Goal: Information Seeking & Learning: Learn about a topic

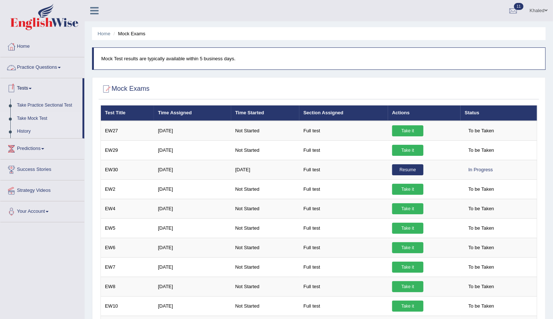
click at [27, 133] on link "History" at bounding box center [48, 131] width 69 height 13
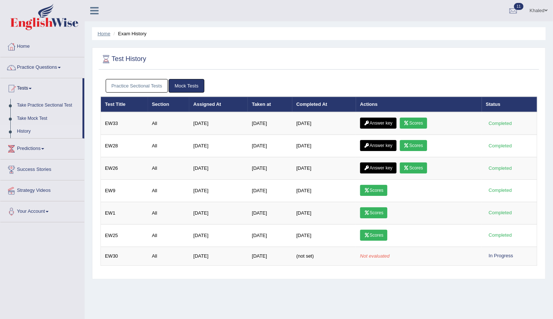
click at [102, 32] on link "Home" at bounding box center [104, 34] width 13 height 6
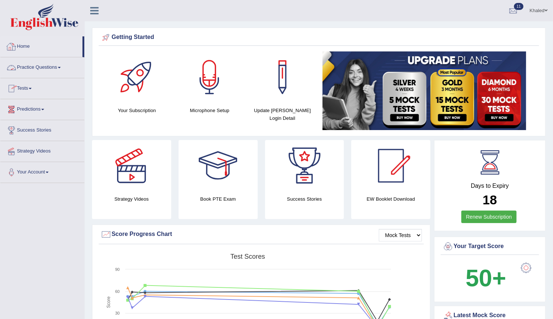
click at [29, 70] on link "Practice Questions" at bounding box center [42, 66] width 84 height 18
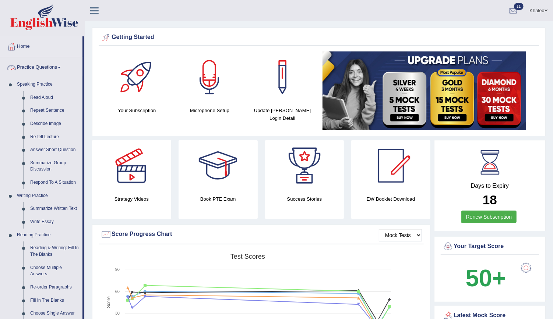
click at [36, 68] on link "Practice Questions" at bounding box center [41, 66] width 82 height 18
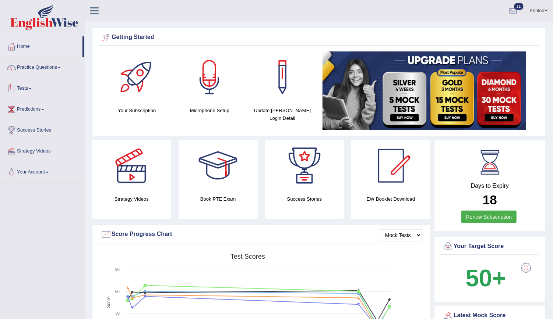
click at [27, 86] on link "Tests" at bounding box center [42, 87] width 84 height 18
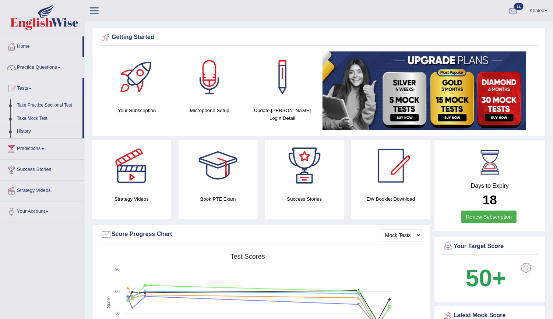
click at [27, 119] on link "Take Mock Test" at bounding box center [48, 118] width 69 height 13
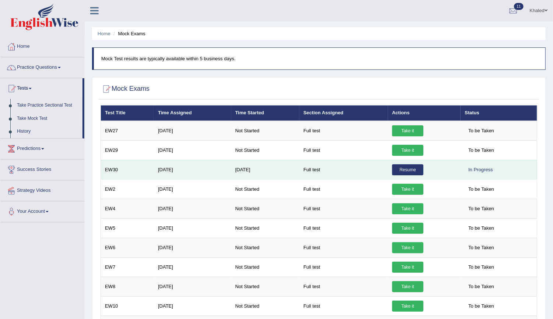
click at [406, 168] on link "Resume" at bounding box center [407, 170] width 31 height 11
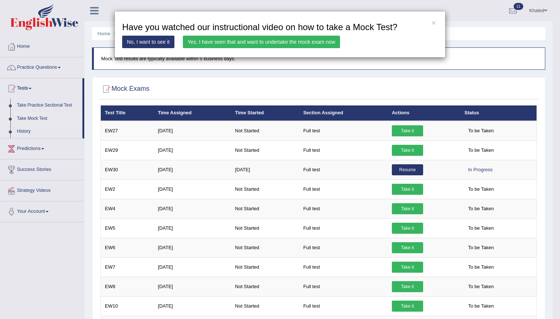
click at [250, 40] on link "Yes, I have seen that and want to undertake the mock exam now" at bounding box center [261, 42] width 157 height 13
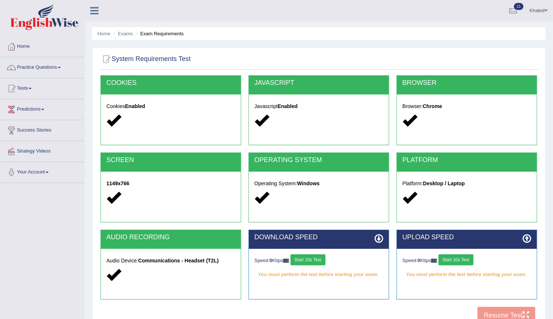
click at [312, 258] on button "Start 10s Test" at bounding box center [307, 260] width 35 height 11
click at [459, 256] on button "Start 10s Test" at bounding box center [455, 260] width 35 height 11
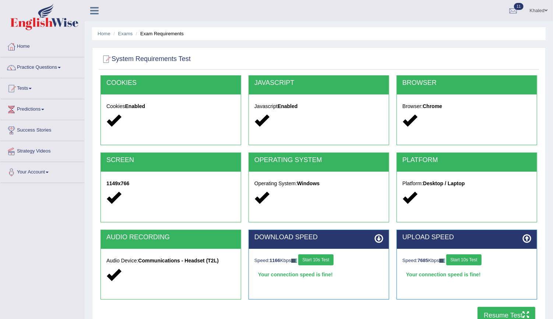
scroll to position [67, 0]
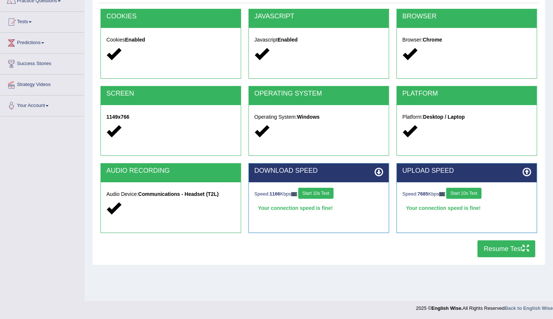
click at [499, 248] on button "Resume Test" at bounding box center [506, 249] width 58 height 17
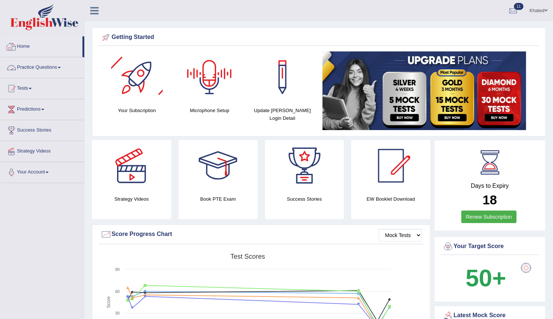
click at [29, 42] on link "Home" at bounding box center [41, 45] width 82 height 18
click at [37, 64] on link "Practice Questions" at bounding box center [42, 66] width 84 height 18
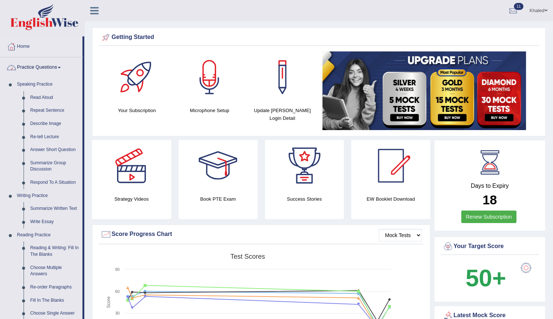
click at [36, 68] on link "Practice Questions" at bounding box center [41, 66] width 82 height 18
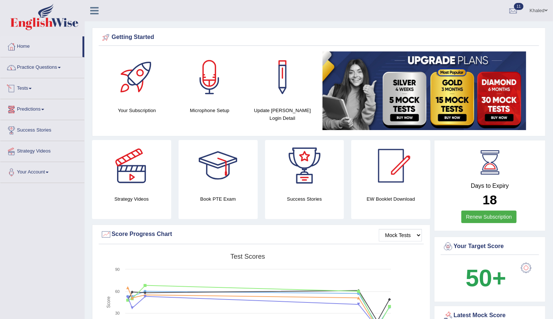
click at [28, 88] on link "Tests" at bounding box center [42, 87] width 84 height 18
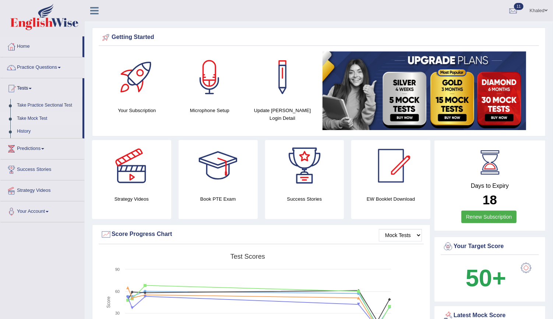
click at [30, 117] on link "Take Mock Test" at bounding box center [48, 118] width 69 height 13
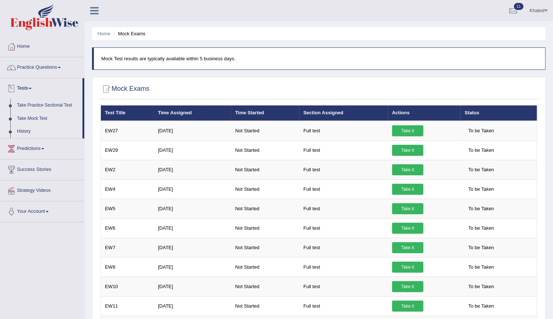
click at [22, 134] on link "History" at bounding box center [48, 131] width 69 height 13
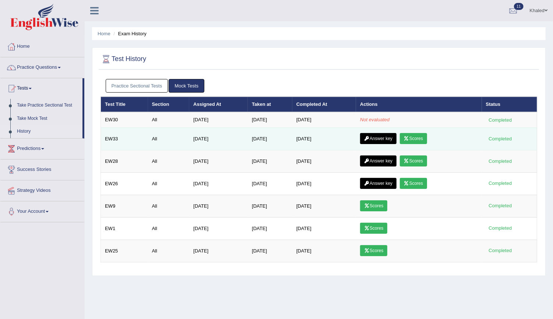
click at [385, 140] on link "Answer key" at bounding box center [378, 138] width 36 height 11
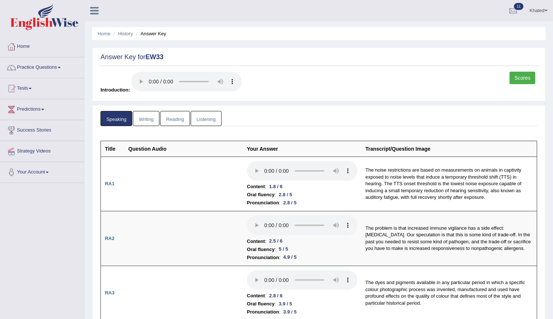
click at [179, 115] on link "Reading" at bounding box center [174, 118] width 29 height 15
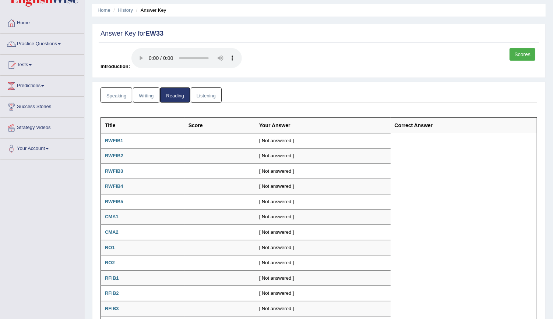
scroll to position [4, 0]
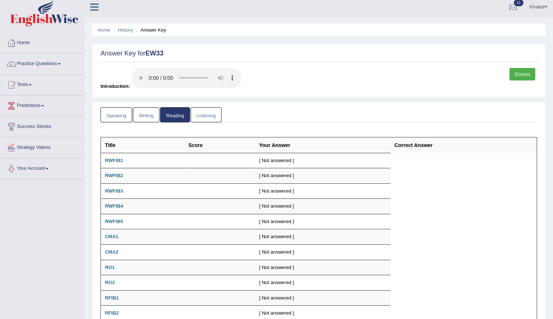
click at [111, 112] on link "Speaking" at bounding box center [116, 114] width 32 height 15
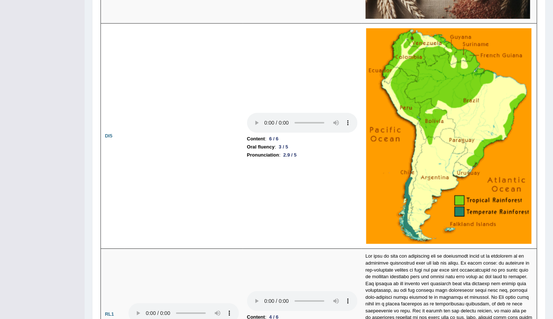
scroll to position [0, 0]
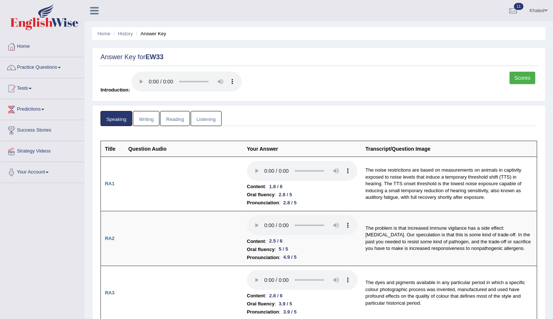
click at [525, 77] on link "Scores" at bounding box center [522, 78] width 26 height 13
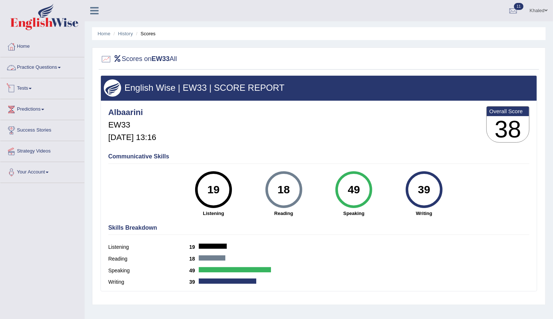
click at [26, 85] on link "Tests" at bounding box center [42, 87] width 84 height 18
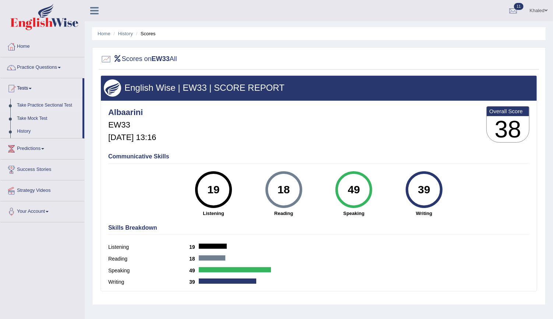
click at [32, 107] on link "Take Practice Sectional Test" at bounding box center [48, 105] width 69 height 13
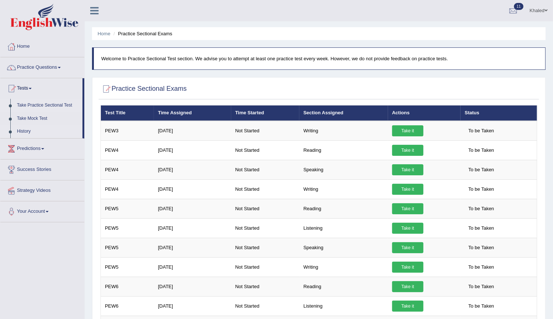
click at [22, 133] on link "History" at bounding box center [48, 131] width 69 height 13
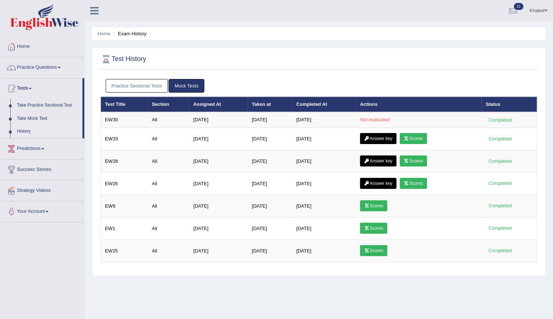
click at [133, 78] on div "Practice Sectional Tests Mock Tests" at bounding box center [318, 85] width 437 height 21
click at [132, 88] on link "Practice Sectional Tests" at bounding box center [137, 86] width 63 height 14
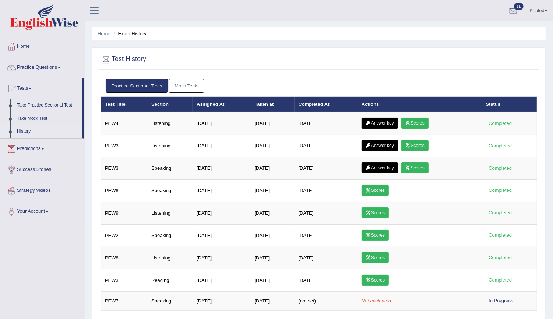
click at [190, 87] on link "Mock Tests" at bounding box center [187, 86] width 36 height 14
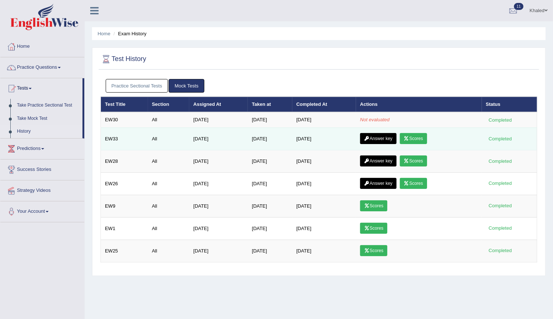
click at [381, 138] on link "Answer key" at bounding box center [378, 138] width 36 height 11
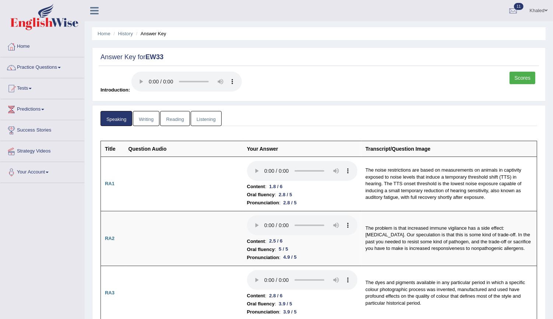
click at [525, 80] on link "Scores" at bounding box center [522, 78] width 26 height 13
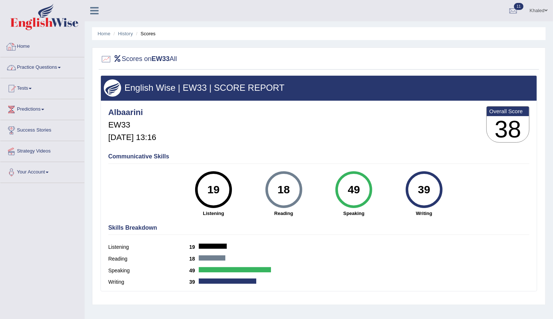
click at [22, 46] on link "Home" at bounding box center [42, 45] width 84 height 18
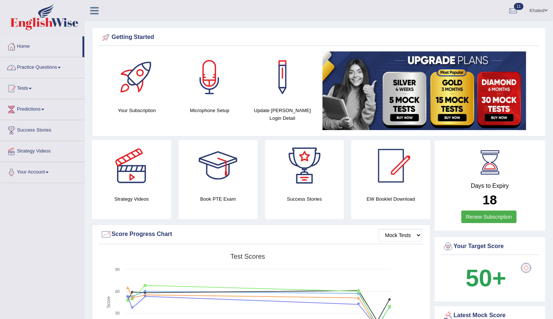
click at [31, 70] on link "Practice Questions" at bounding box center [42, 66] width 84 height 18
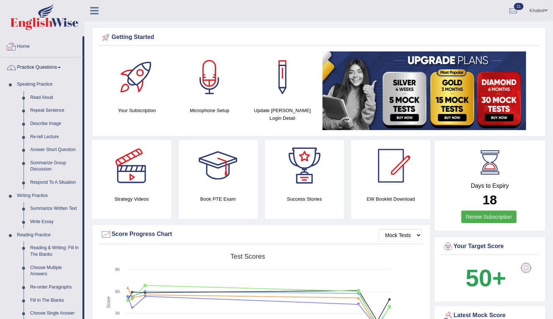
click at [22, 48] on link "Home" at bounding box center [41, 45] width 82 height 18
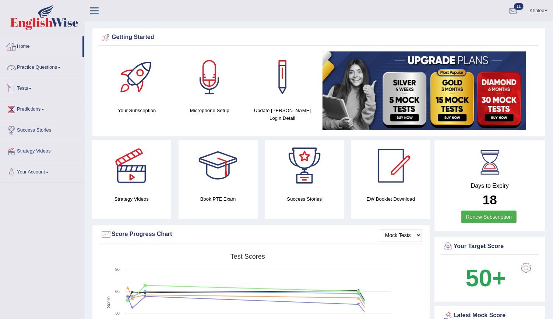
click at [32, 89] on link "Tests" at bounding box center [42, 87] width 84 height 18
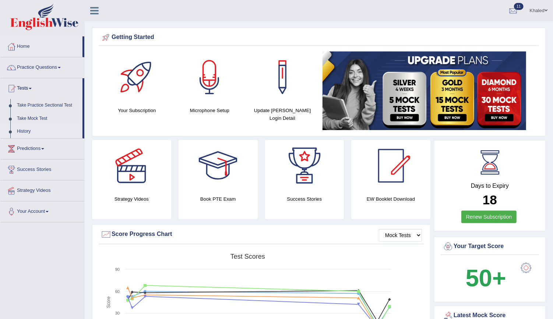
click at [26, 130] on link "History" at bounding box center [48, 131] width 69 height 13
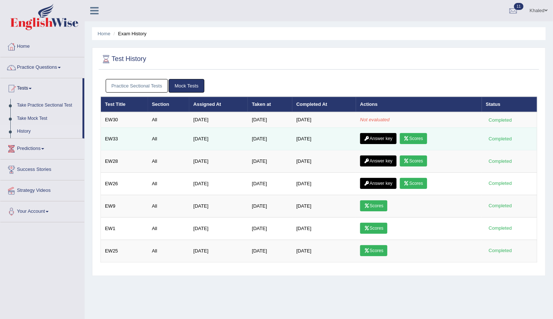
click at [374, 138] on link "Answer key" at bounding box center [378, 138] width 36 height 11
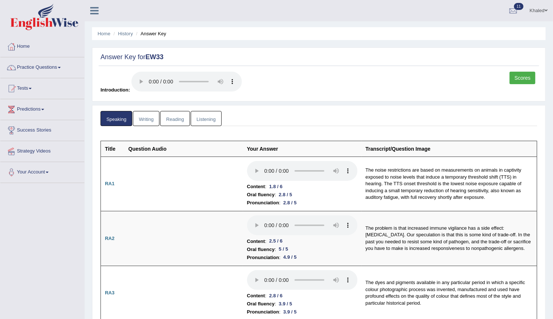
click at [198, 114] on link "Listening" at bounding box center [206, 118] width 31 height 15
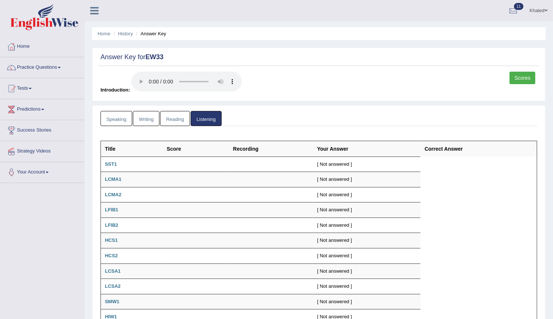
click at [166, 112] on link "Reading" at bounding box center [174, 118] width 29 height 15
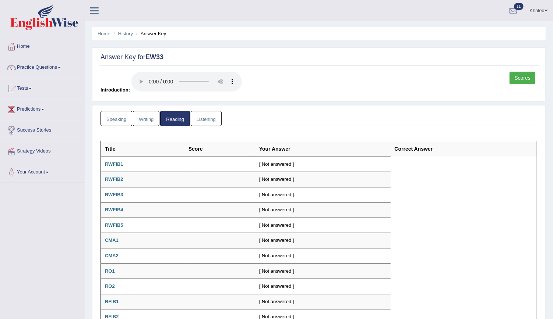
click at [142, 115] on link "Writing" at bounding box center [146, 118] width 27 height 15
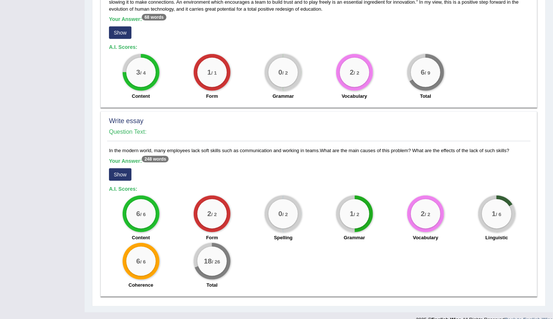
scroll to position [469, 0]
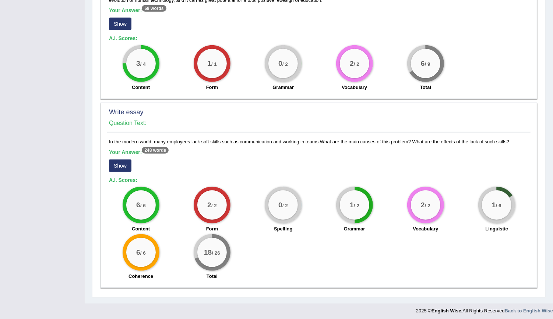
click at [123, 165] on button "Show" at bounding box center [120, 166] width 22 height 13
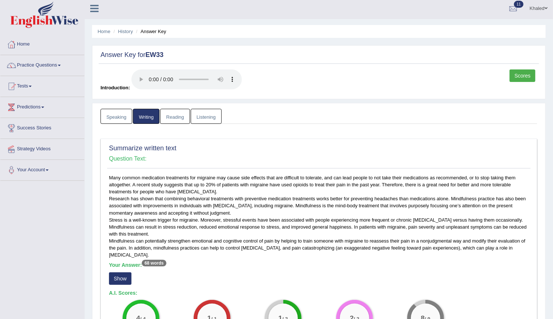
scroll to position [0, 0]
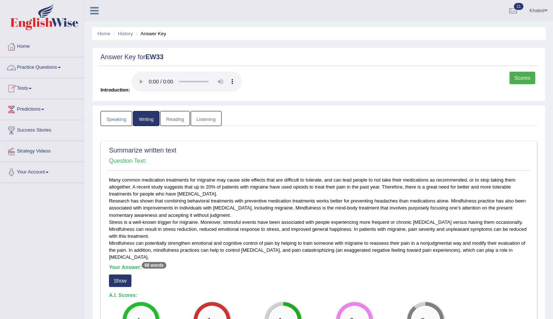
click at [25, 48] on link "Home" at bounding box center [42, 45] width 84 height 18
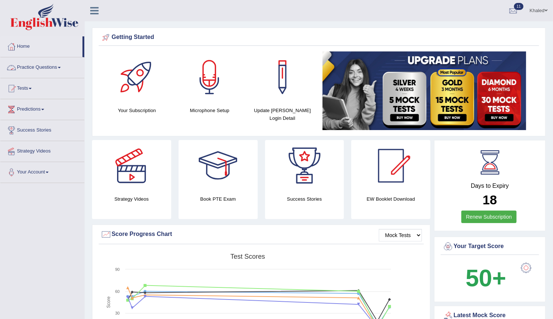
click at [31, 67] on link "Practice Questions" at bounding box center [42, 66] width 84 height 18
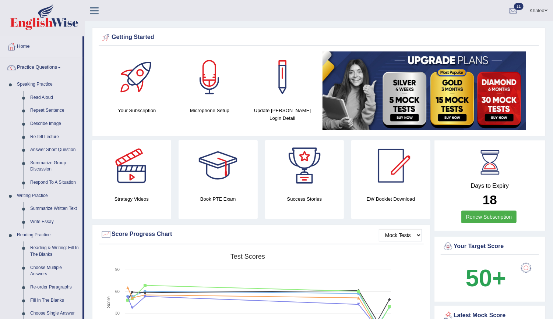
click at [31, 67] on link "Practice Questions" at bounding box center [41, 66] width 82 height 18
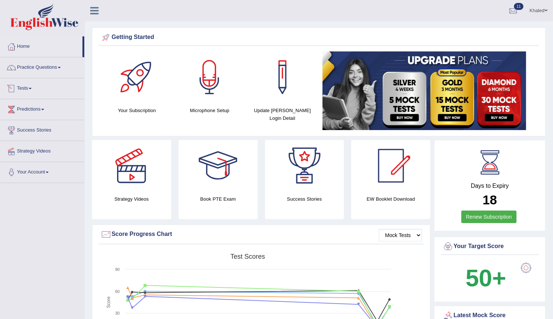
click at [25, 85] on link "Tests" at bounding box center [42, 87] width 84 height 18
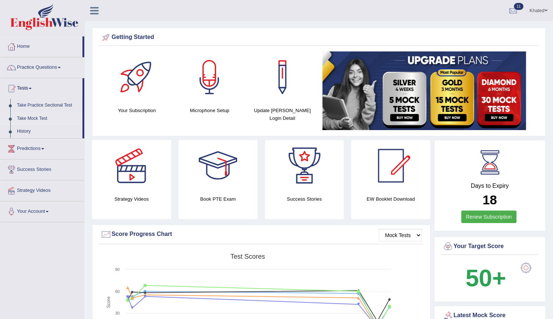
click at [29, 117] on link "Take Mock Test" at bounding box center [48, 118] width 69 height 13
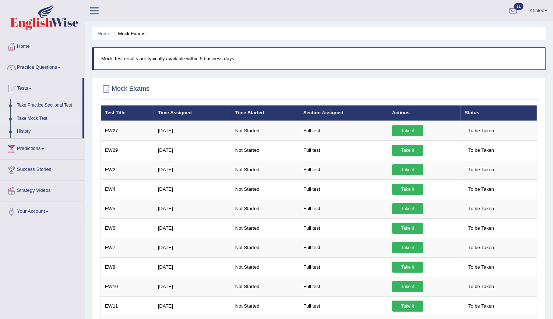
drag, startPoint x: 546, startPoint y: 63, endPoint x: 559, endPoint y: 55, distance: 15.3
click at [552, 56] on html "Toggle navigation Home Practice Questions Speaking Practice Read Aloud Repeat S…" at bounding box center [276, 159] width 553 height 319
click at [30, 134] on link "History" at bounding box center [48, 131] width 69 height 13
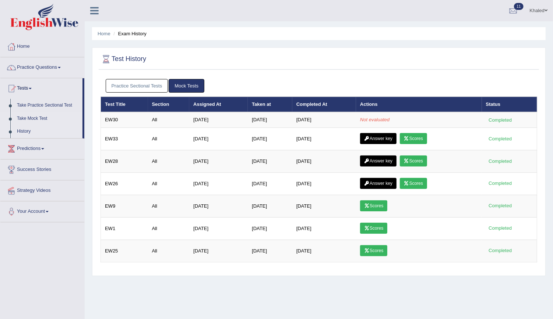
click at [28, 123] on link "Take Mock Test" at bounding box center [48, 118] width 69 height 13
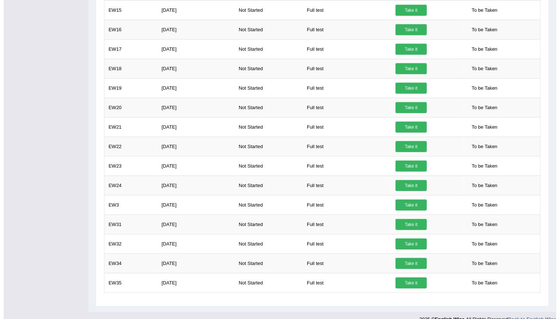
scroll to position [381, 0]
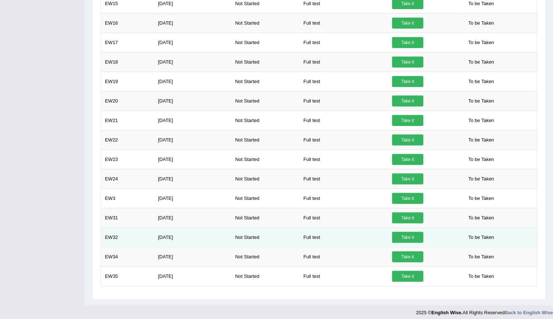
click at [399, 234] on link "Take it" at bounding box center [407, 237] width 31 height 11
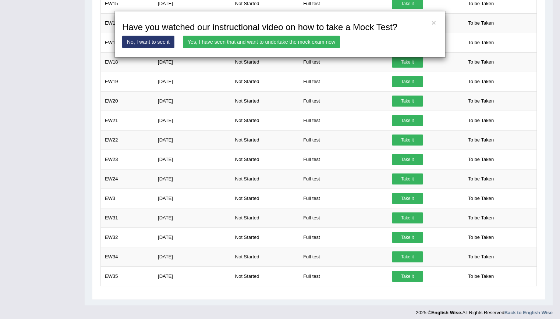
click at [272, 40] on link "Yes, I have seen that and want to undertake the mock exam now" at bounding box center [261, 42] width 157 height 13
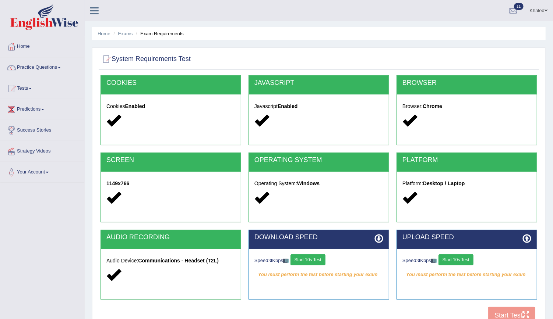
scroll to position [67, 0]
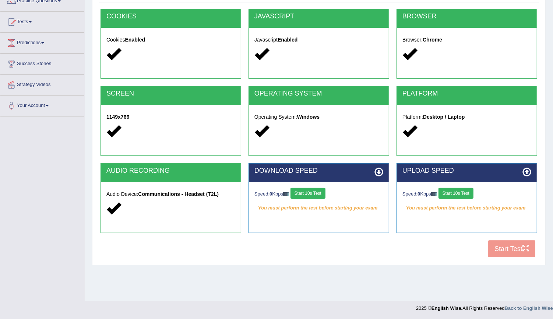
click at [311, 194] on button "Start 10s Test" at bounding box center [307, 193] width 35 height 11
click at [464, 194] on div "Speed: 0 Kbps Start 10s Test" at bounding box center [466, 194] width 129 height 13
click at [464, 194] on button "Start 10s Test" at bounding box center [455, 193] width 35 height 11
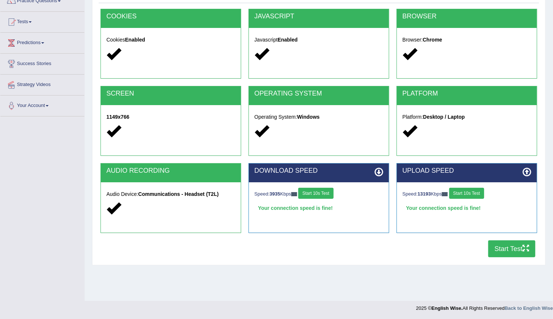
click at [498, 251] on button "Start Test" at bounding box center [511, 249] width 47 height 17
